Goal: Find specific page/section

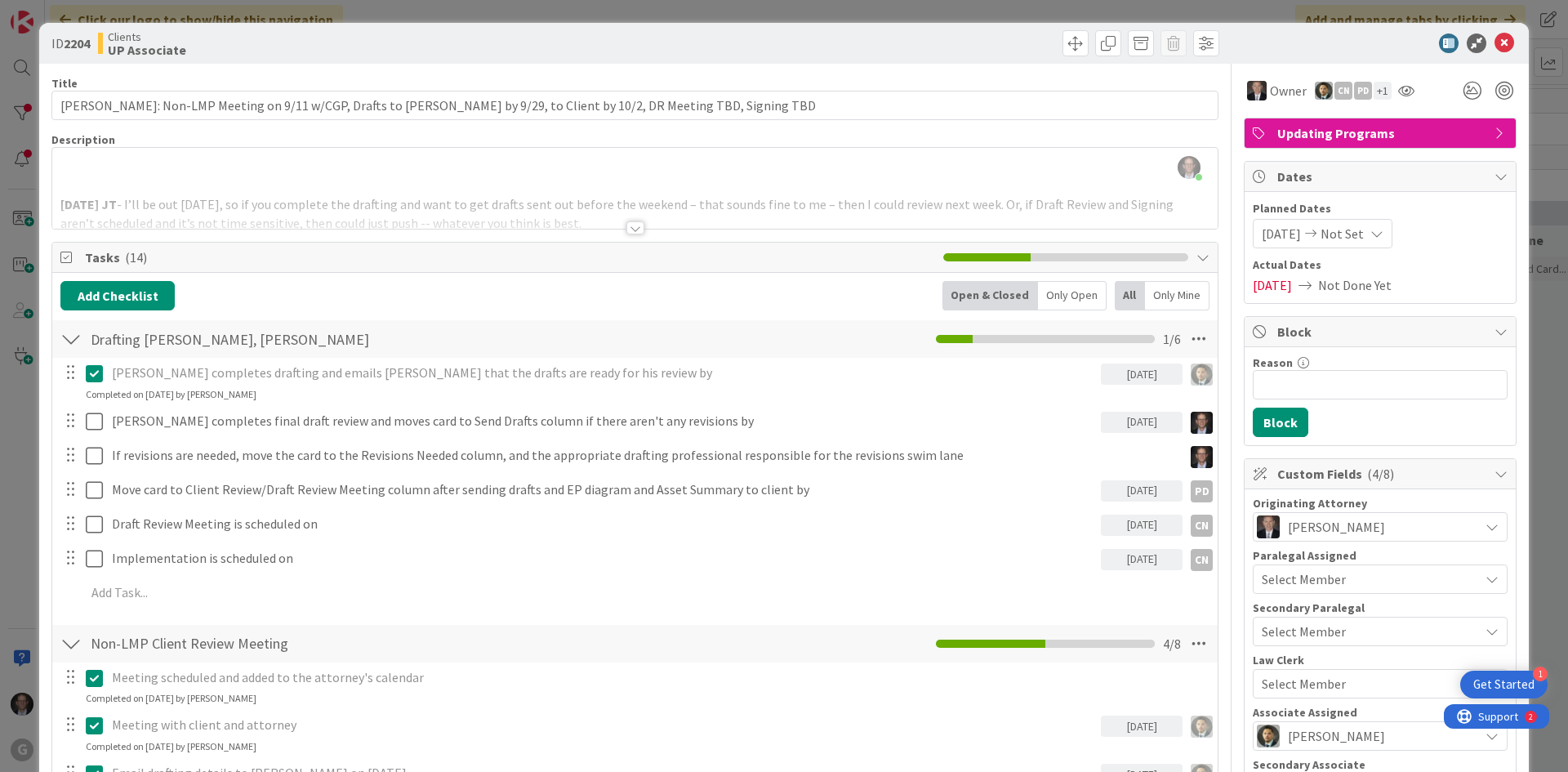
scroll to position [2368, 0]
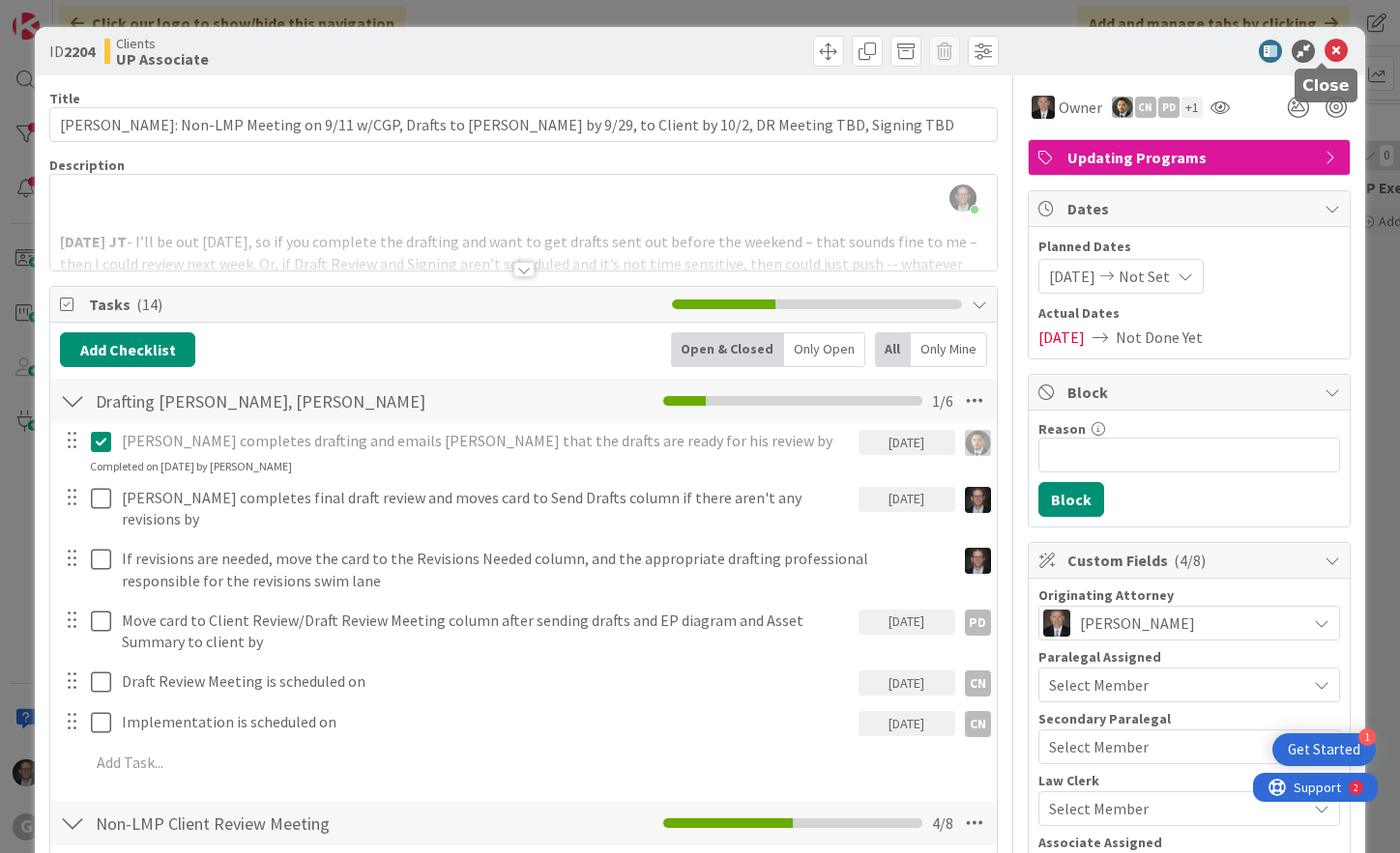
click at [1324, 46] on icon at bounding box center [1336, 52] width 23 height 23
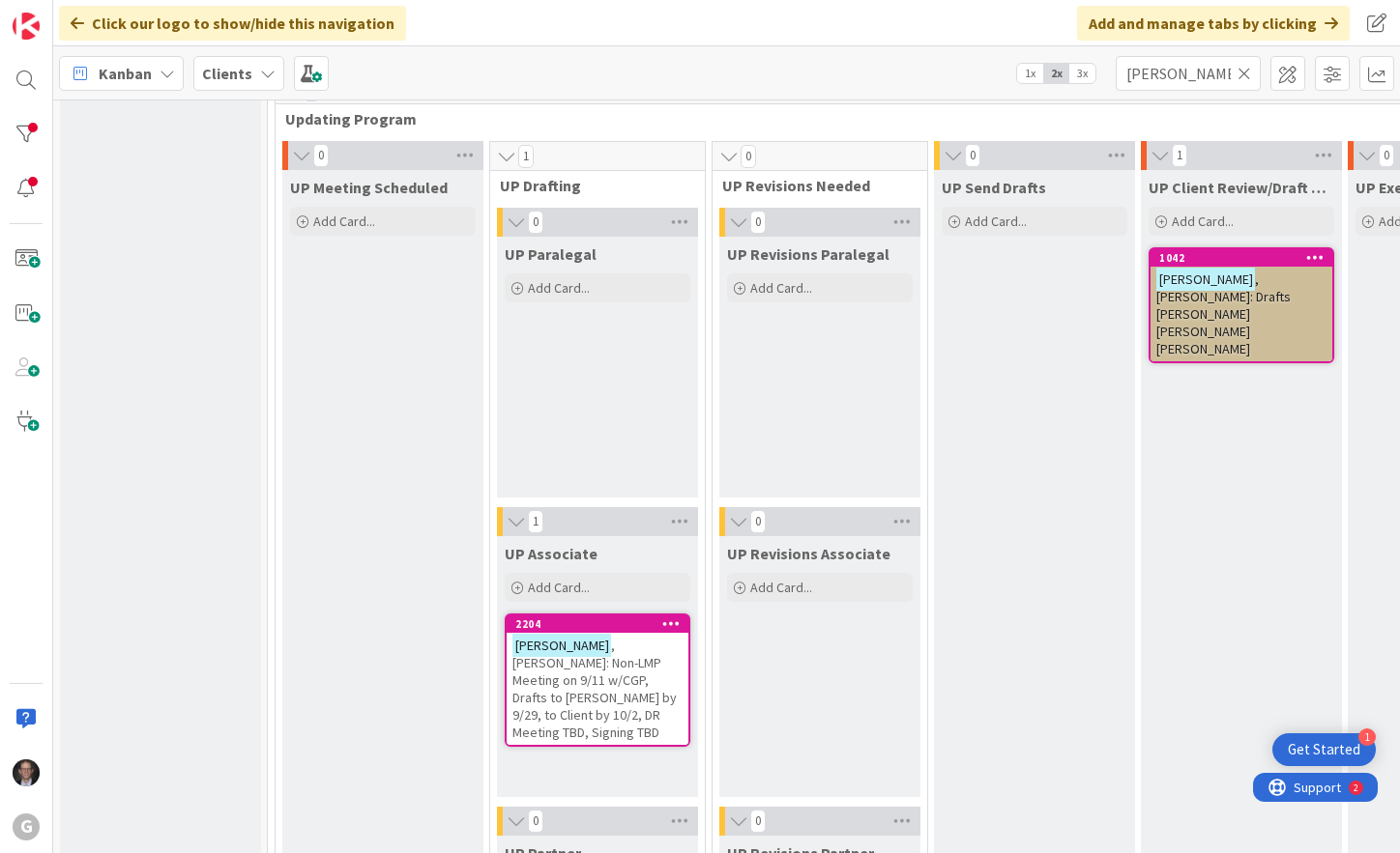
click at [1242, 68] on icon at bounding box center [1244, 73] width 14 height 18
click at [1215, 73] on input "text" at bounding box center [1188, 74] width 145 height 35
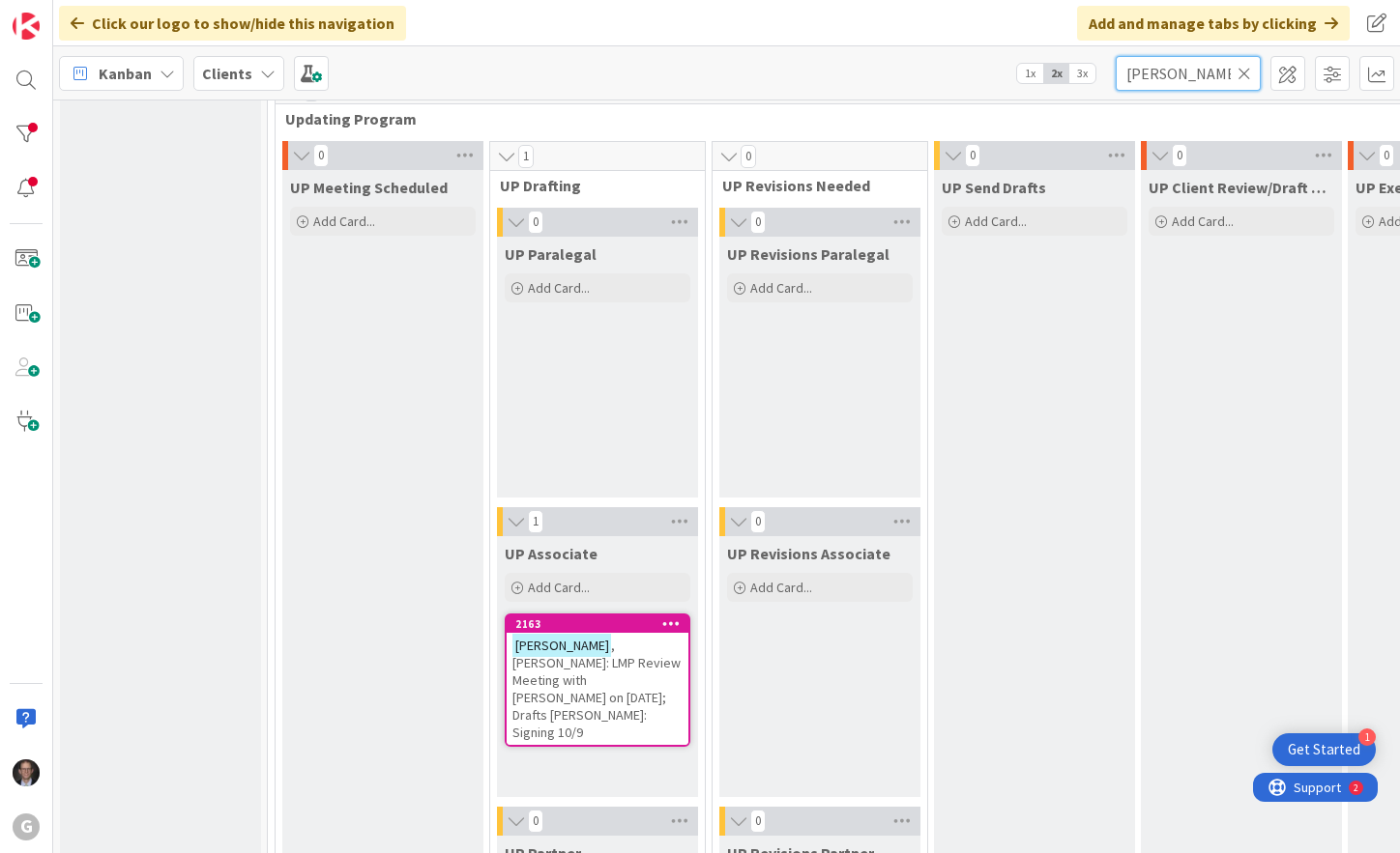
type input "[PERSON_NAME]"
click at [593, 689] on div "[PERSON_NAME]: LMP Review Meeting with [PERSON_NAME] on [DATE]; Drafts [PERSON_…" at bounding box center [597, 688] width 182 height 112
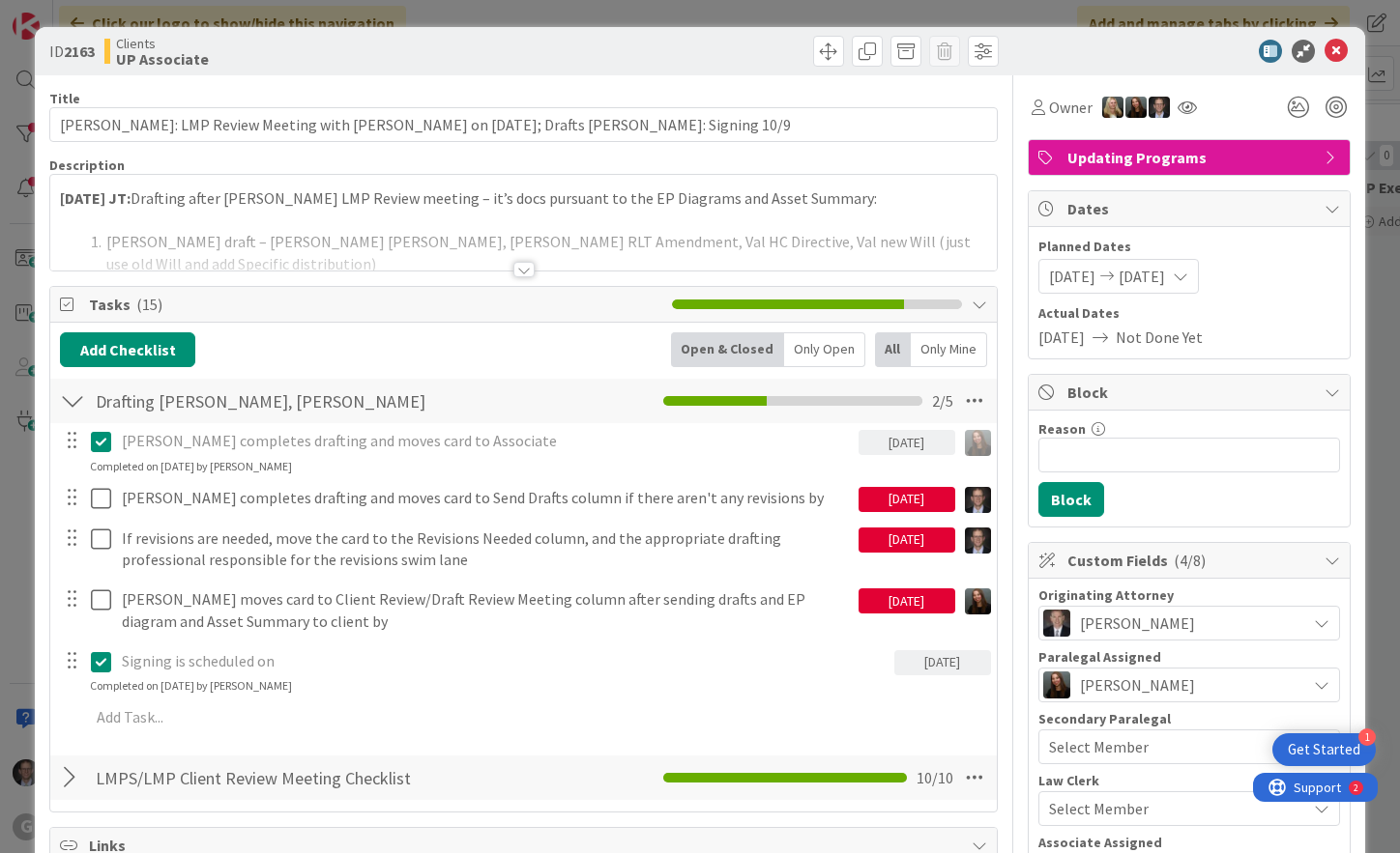
click at [514, 273] on div at bounding box center [524, 270] width 21 height 16
